Goal: Information Seeking & Learning: Compare options

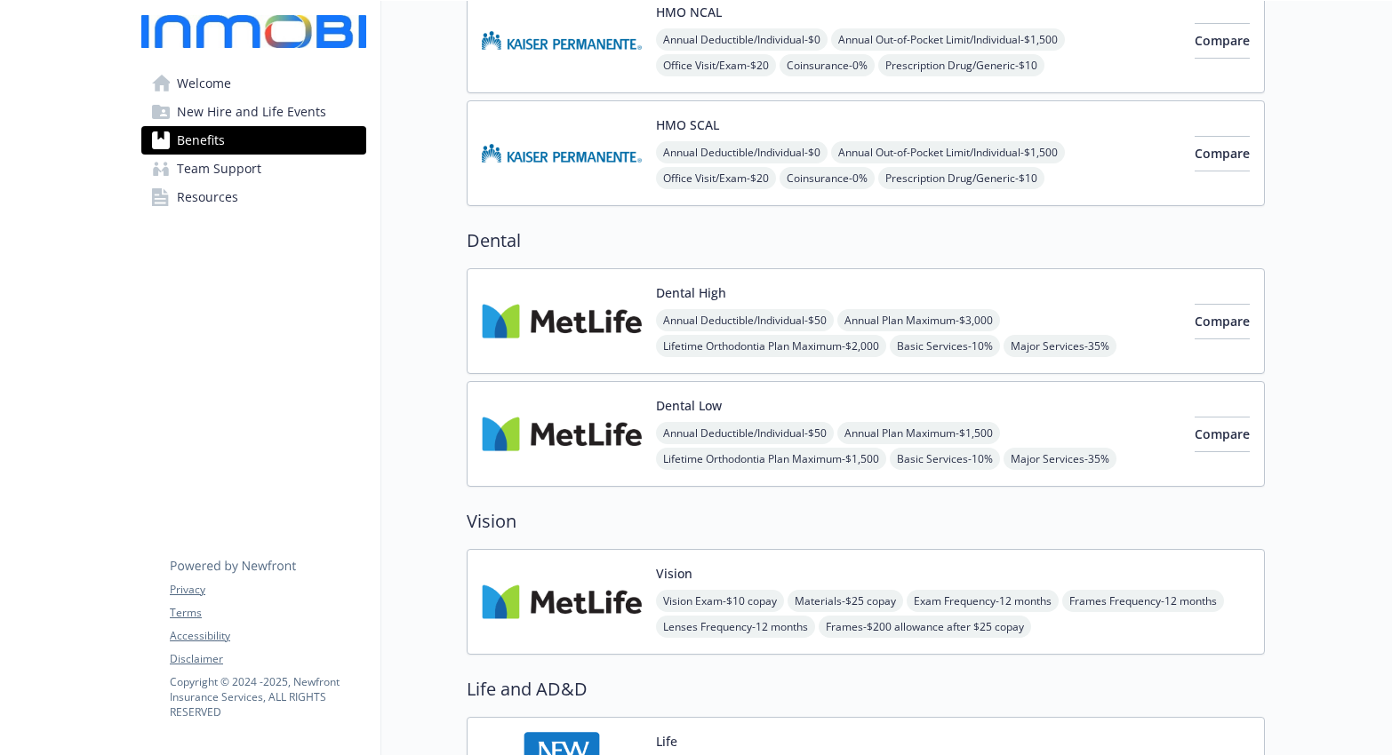
scroll to position [529, 0]
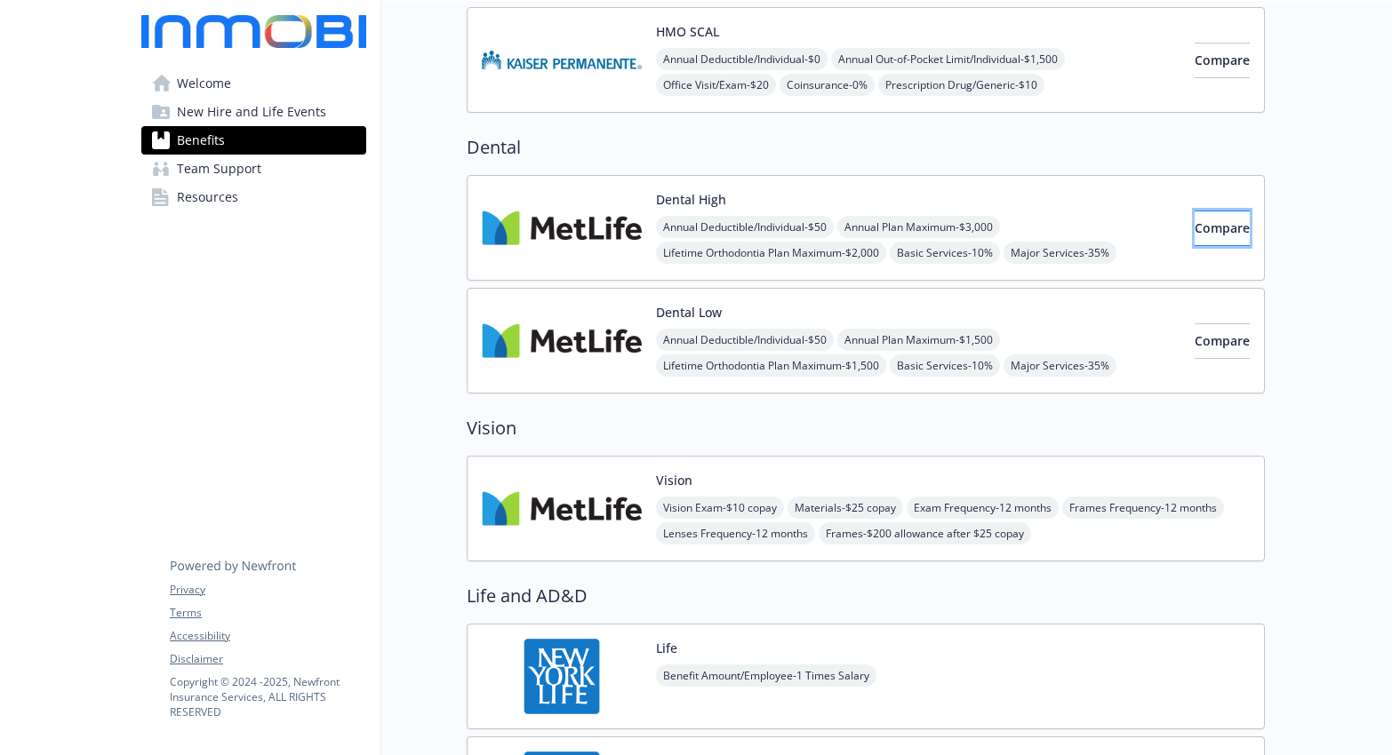
click at [1195, 236] on button "Compare" at bounding box center [1222, 229] width 55 height 36
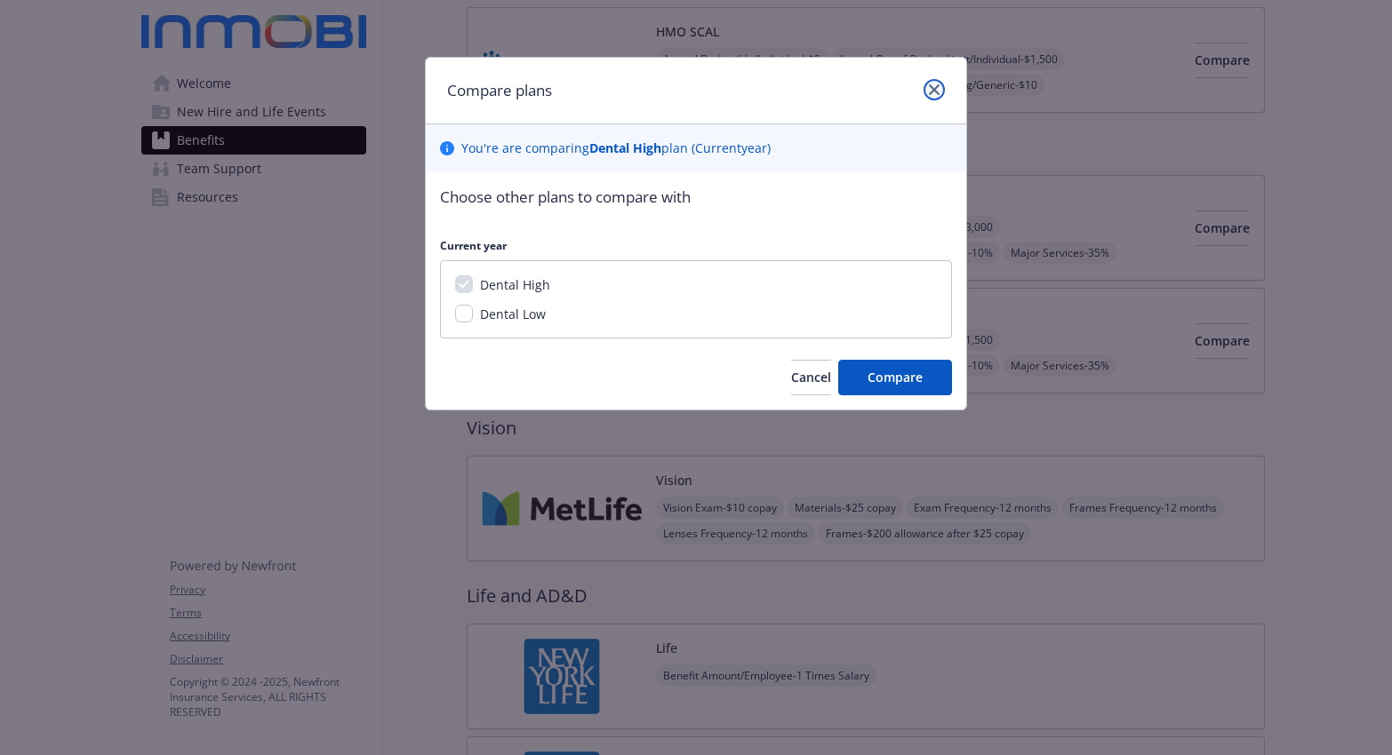
click at [942, 83] on link "close" at bounding box center [933, 89] width 21 height 21
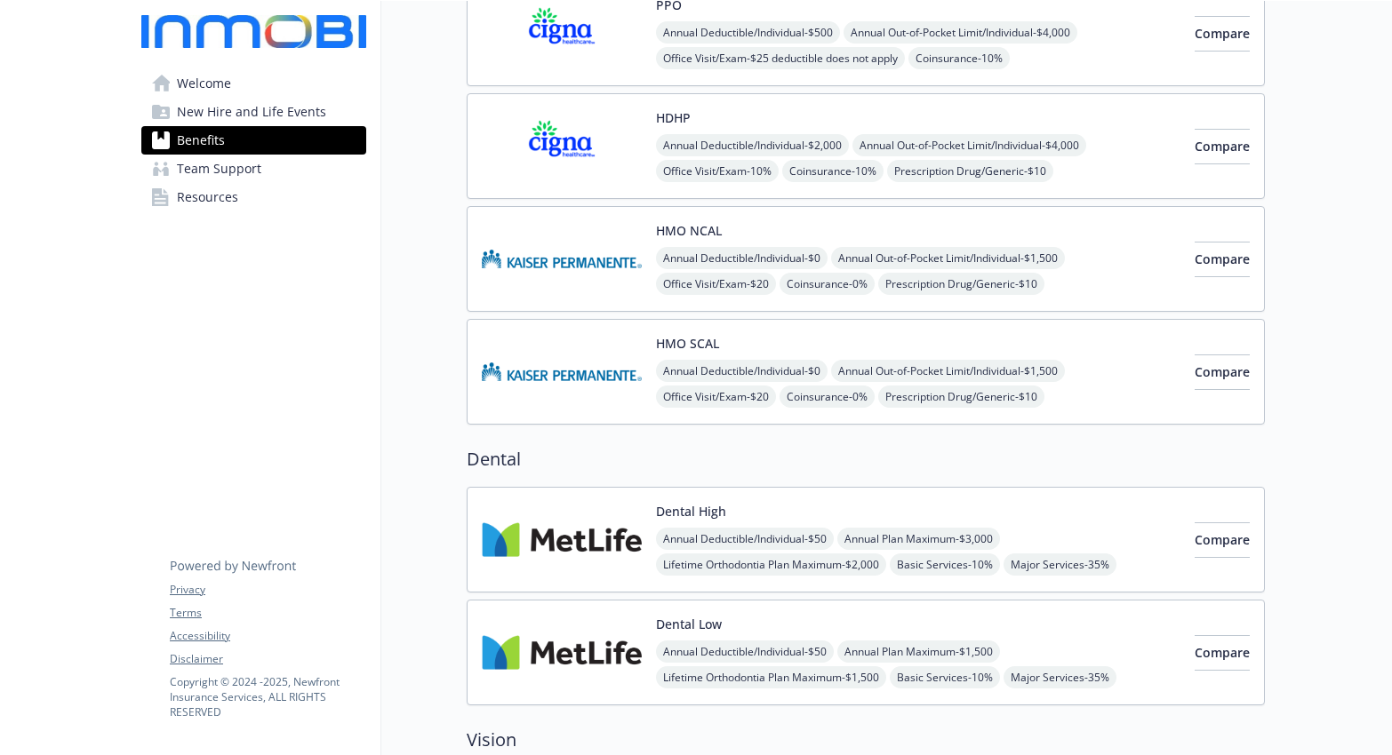
scroll to position [0, 0]
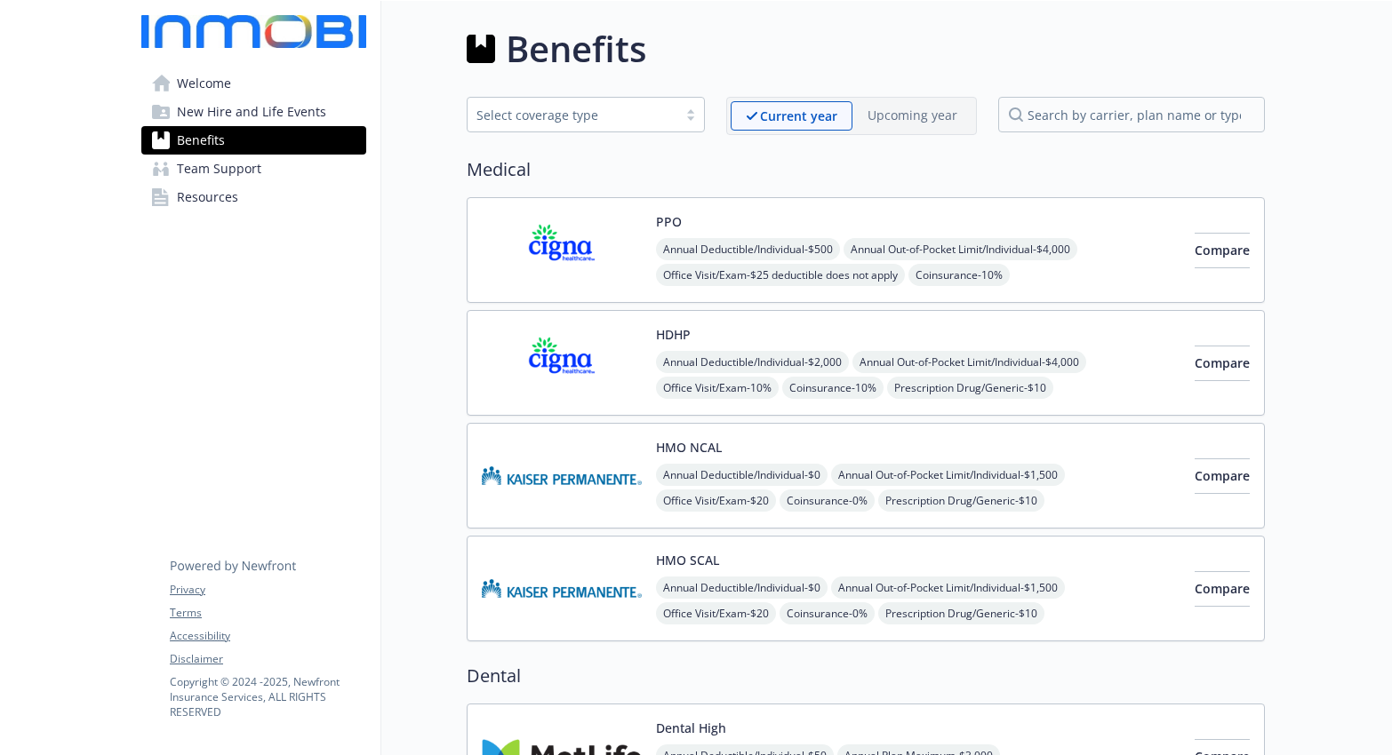
click at [685, 115] on div at bounding box center [690, 115] width 27 height 14
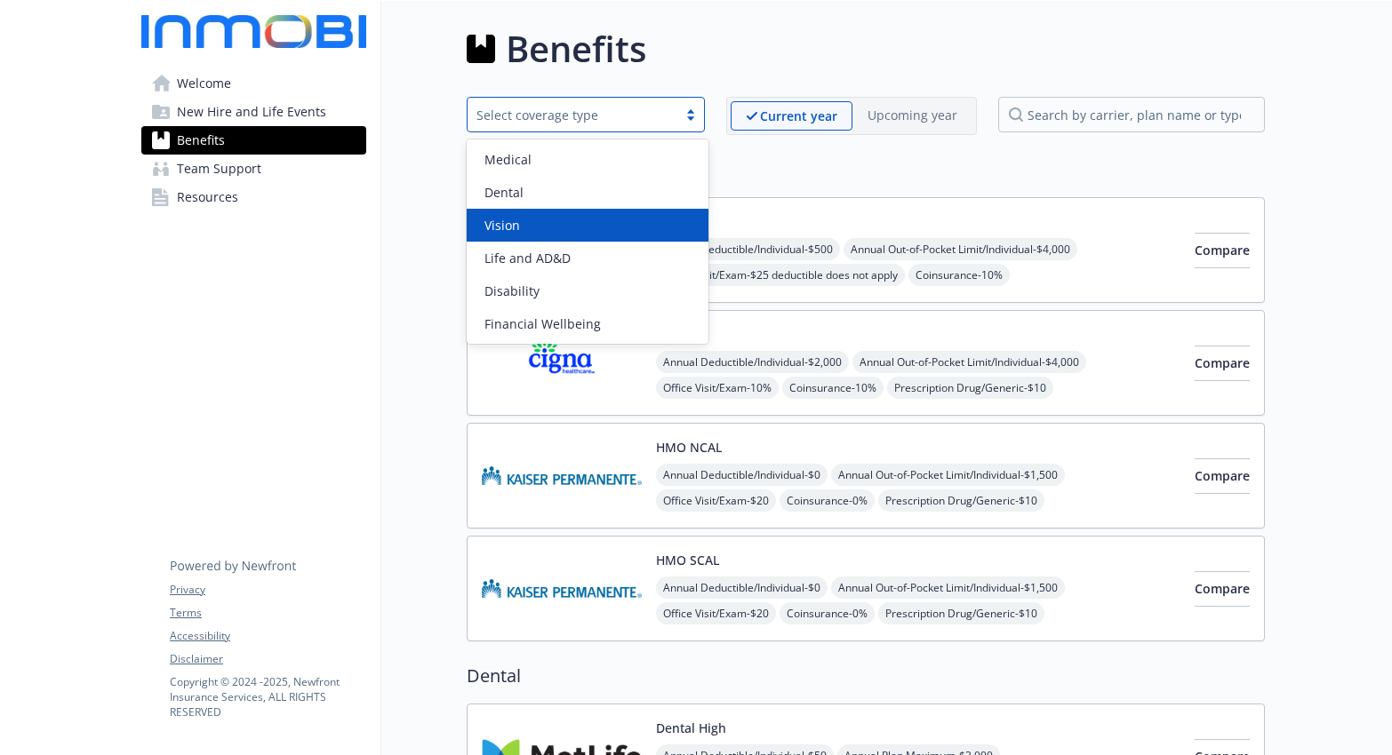
click at [562, 214] on div "Vision" at bounding box center [588, 225] width 242 height 33
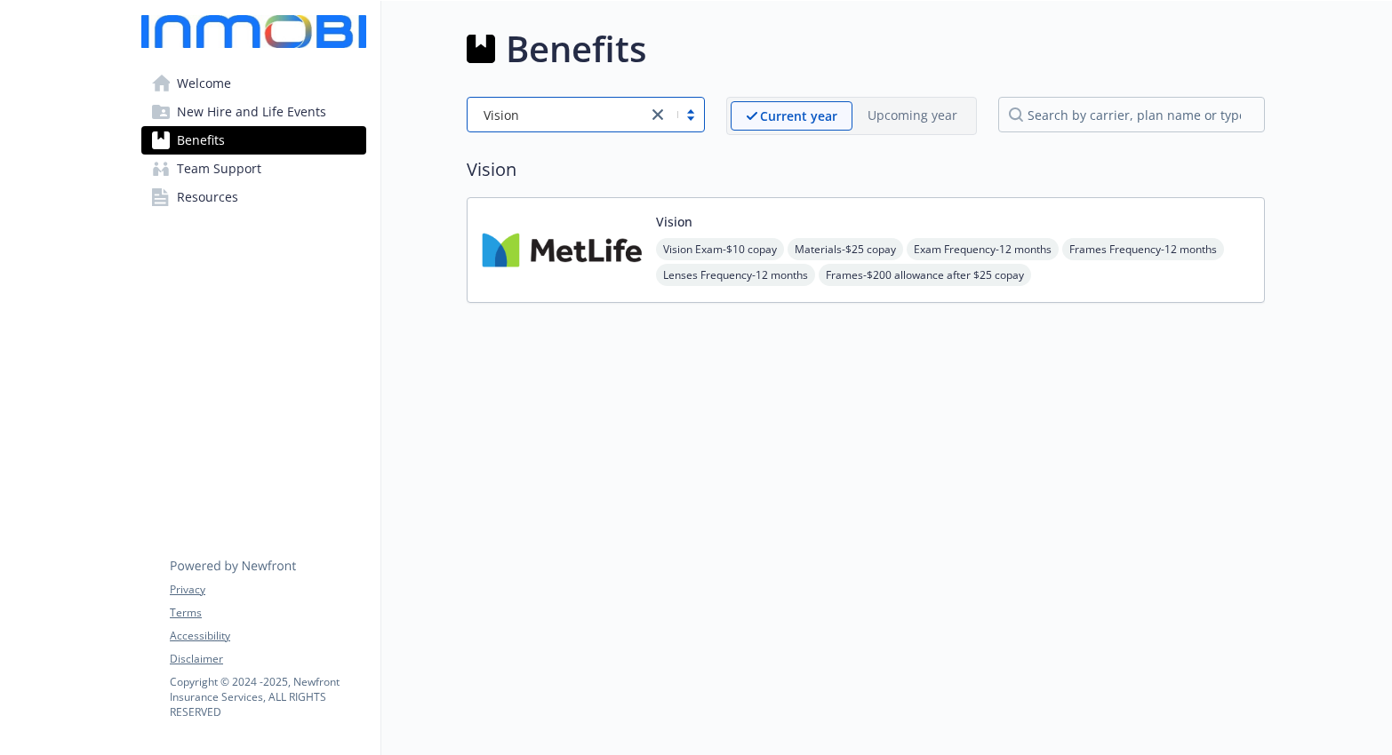
click at [615, 254] on img at bounding box center [562, 250] width 160 height 76
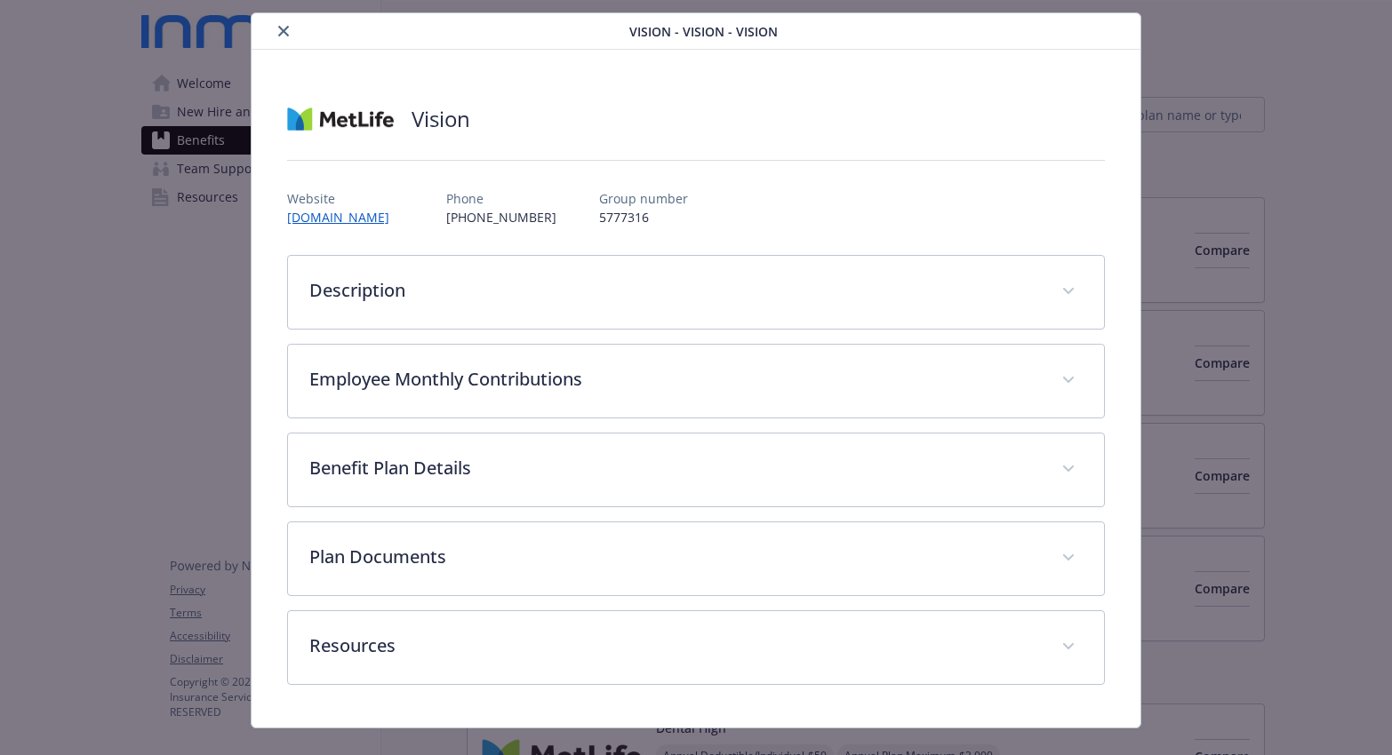
scroll to position [75, 0]
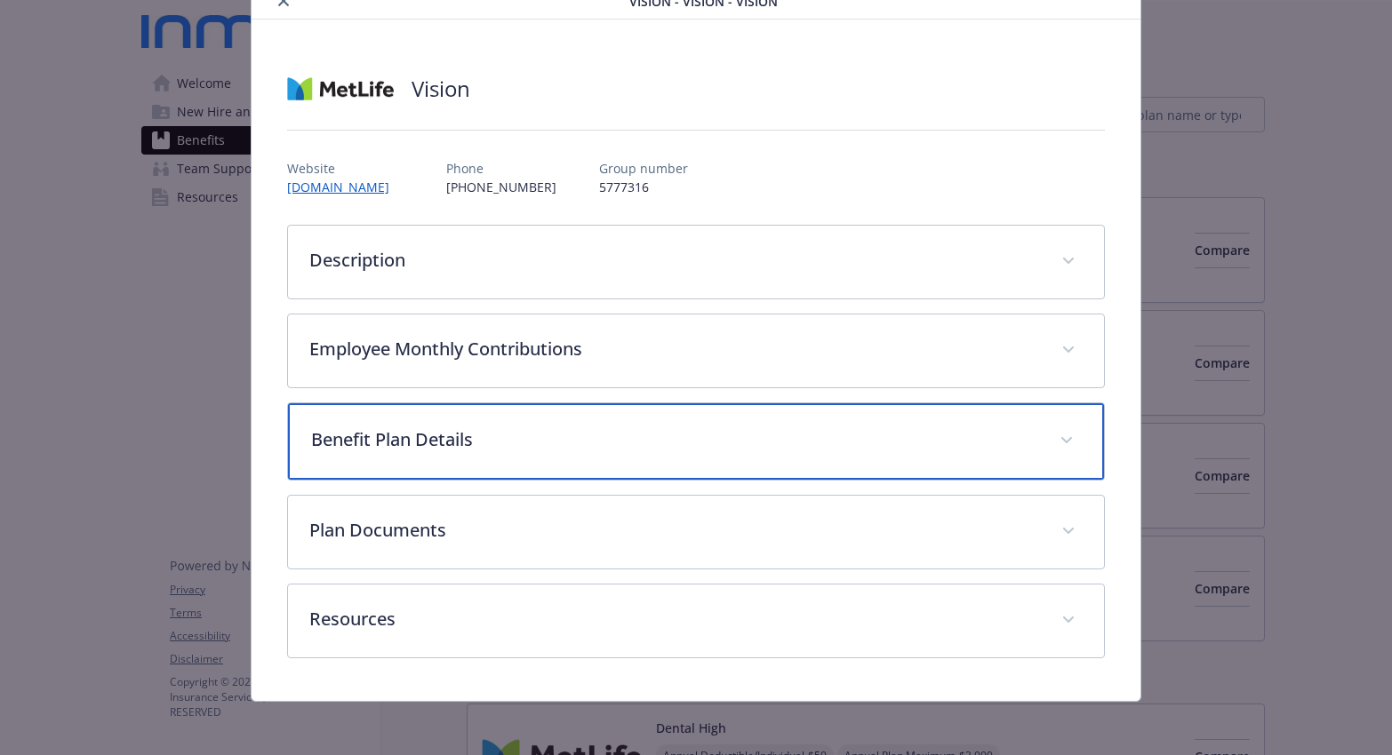
click at [1036, 445] on div "Benefit Plan Details" at bounding box center [696, 442] width 816 height 76
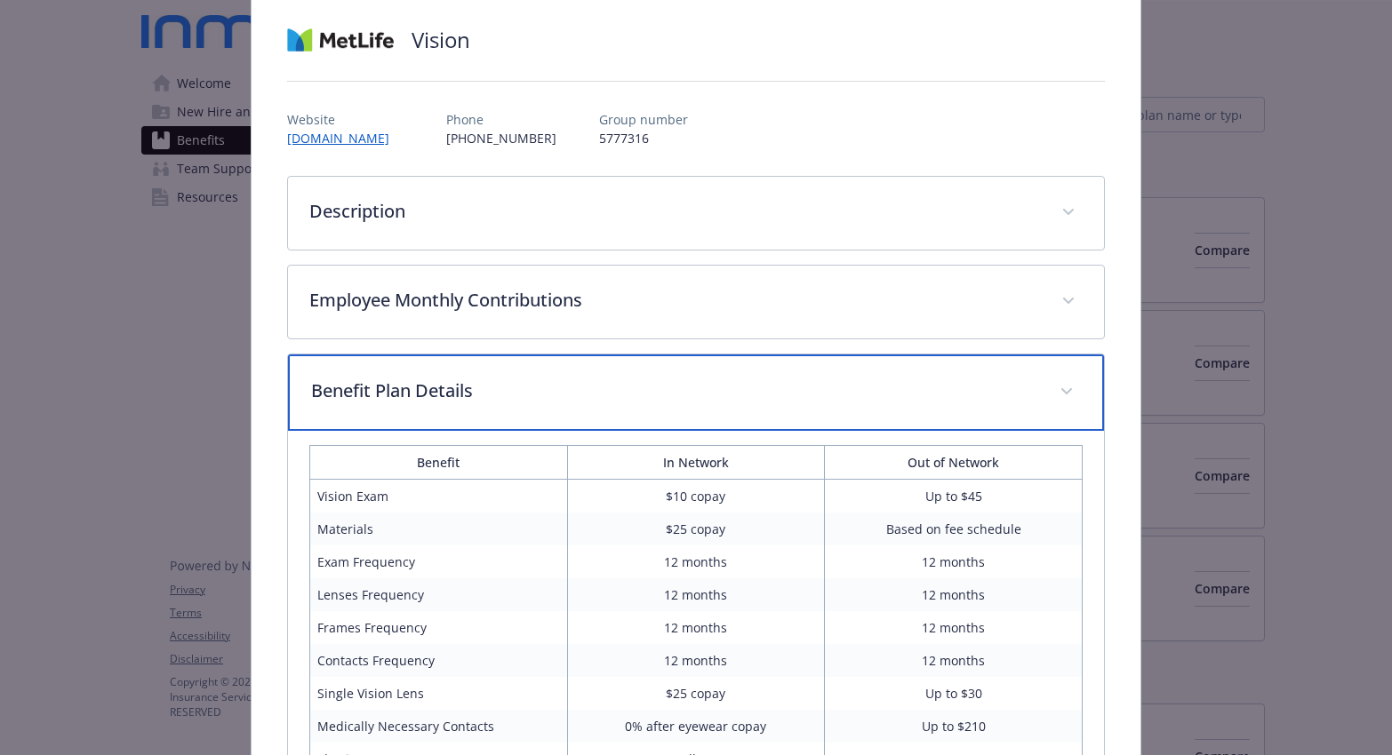
scroll to position [47, 0]
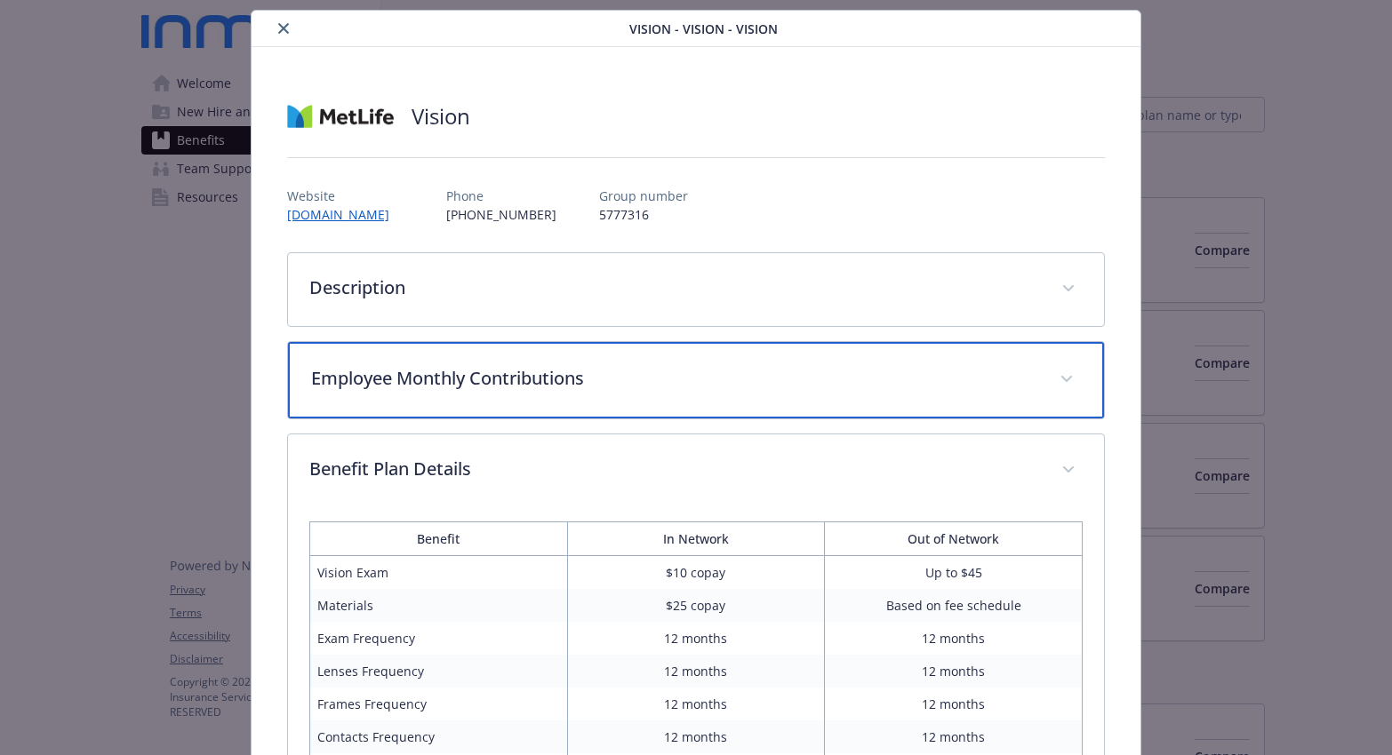
click at [1069, 371] on div "Employee Monthly Contributions" at bounding box center [696, 380] width 816 height 76
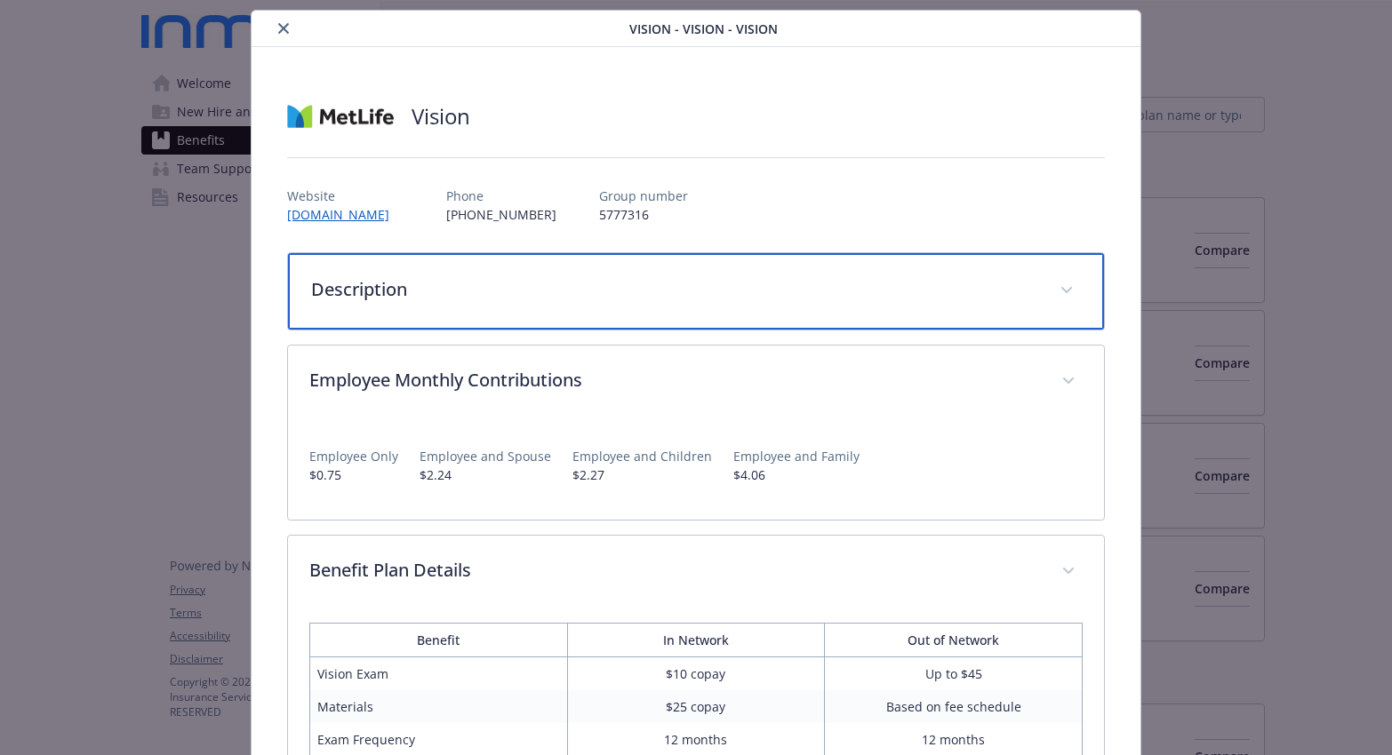
click at [1073, 289] on div "Description" at bounding box center [696, 291] width 816 height 76
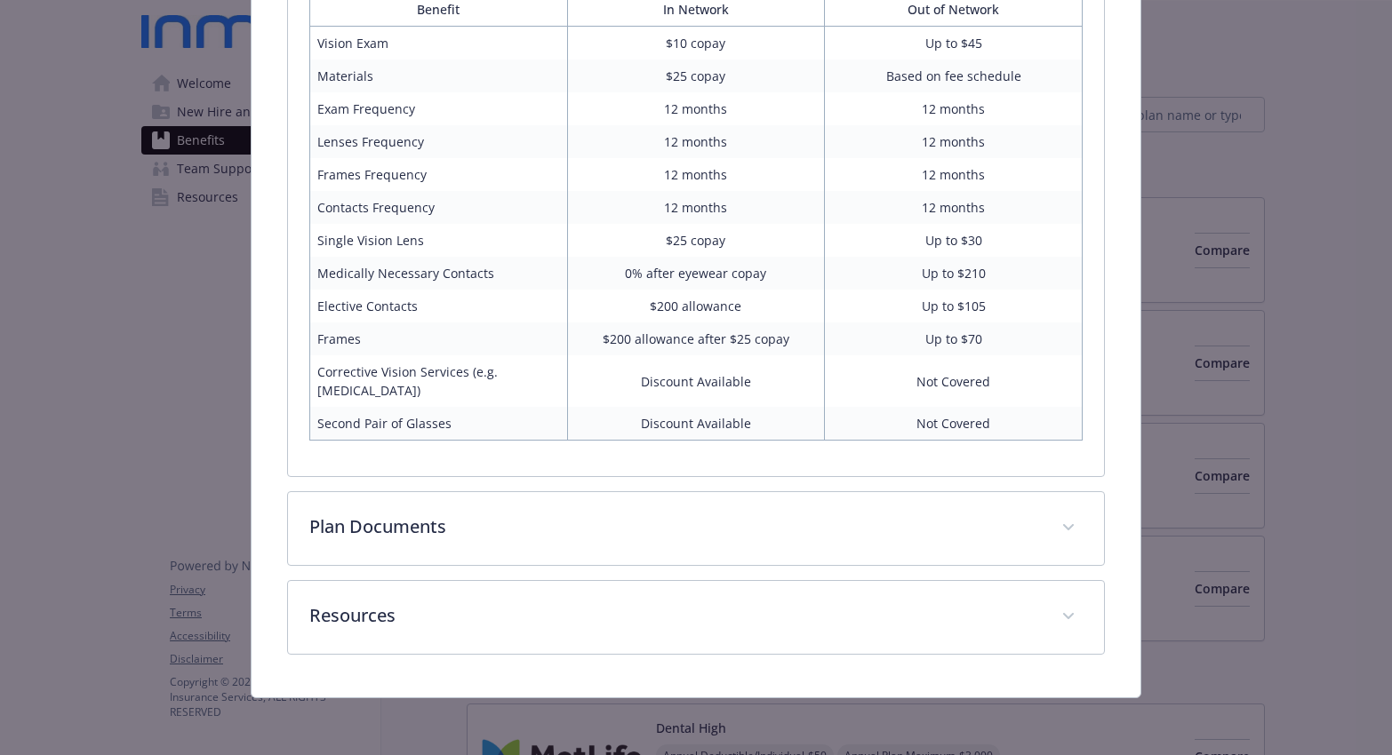
scroll to position [0, 0]
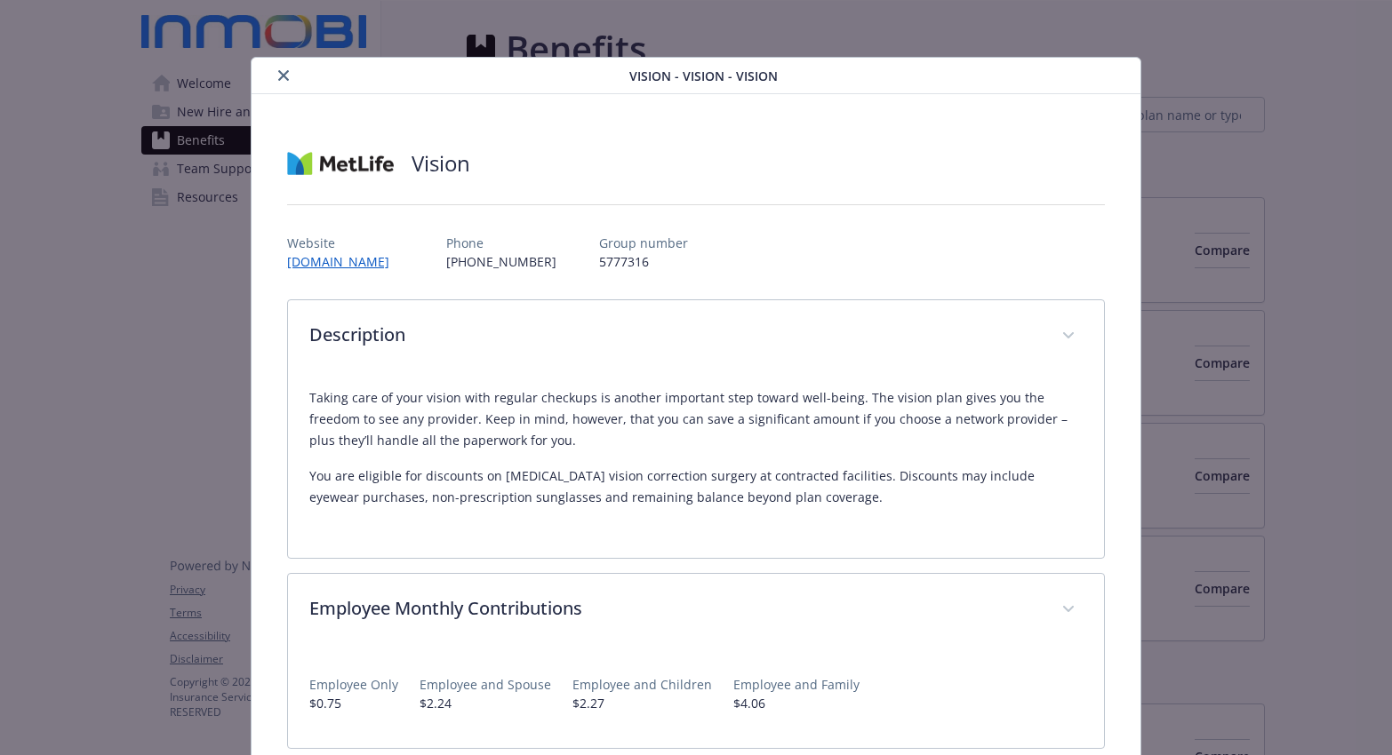
click at [279, 79] on icon "close" at bounding box center [283, 75] width 11 height 11
